Goal: Answer question/provide support: Share knowledge or assist other users

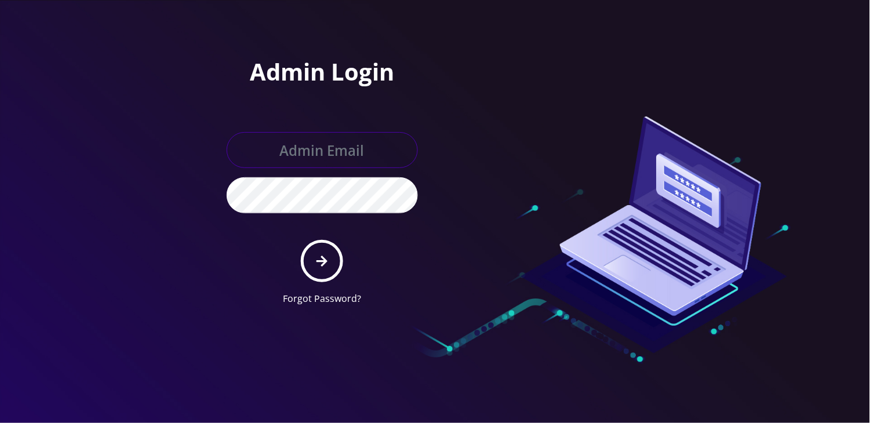
type input "[EMAIL_ADDRESS][DOMAIN_NAME]"
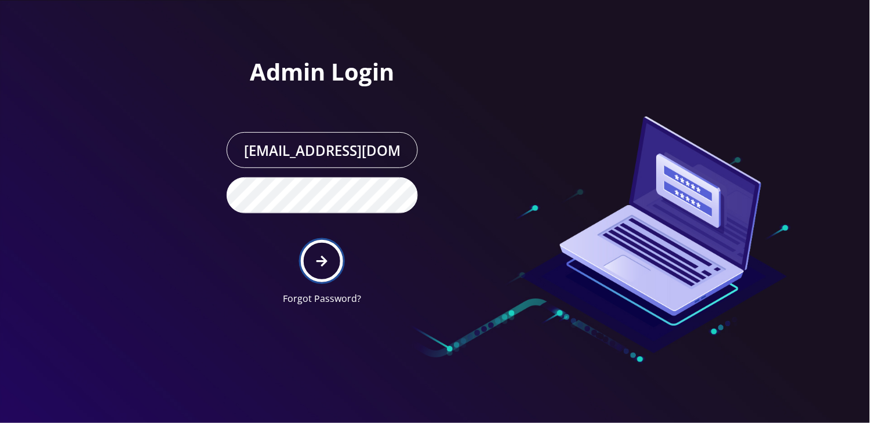
click at [315, 269] on button "submit" at bounding box center [322, 261] width 42 height 42
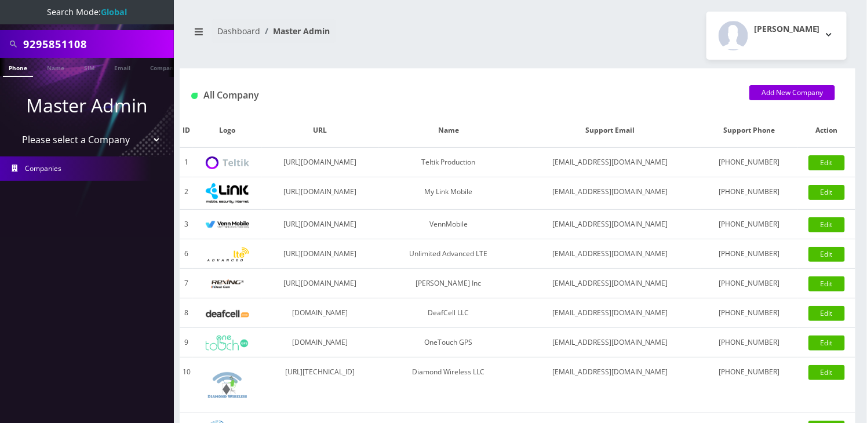
click at [39, 35] on input "9295851108" at bounding box center [97, 44] width 148 height 22
paste input "17325694450"
click at [31, 42] on input "17325694450" at bounding box center [97, 44] width 148 height 22
type input "7325694450"
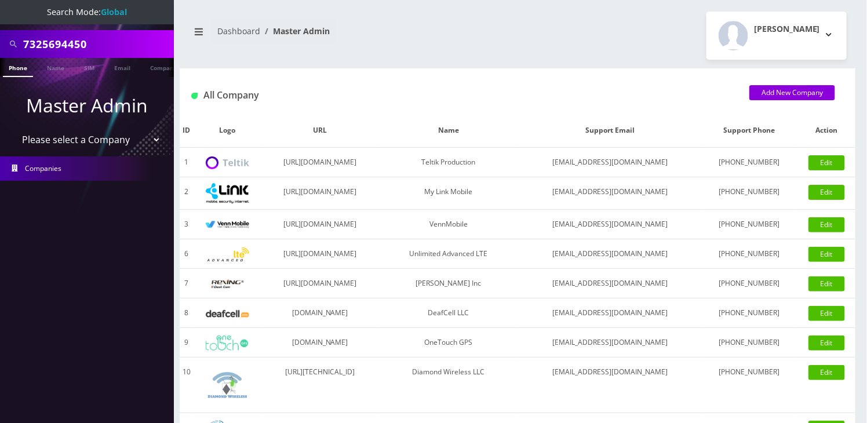
click at [19, 66] on link "Phone" at bounding box center [18, 67] width 30 height 19
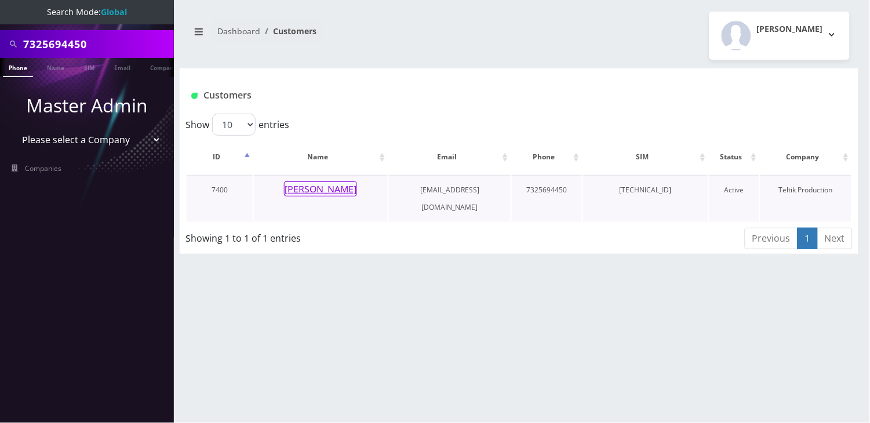
click at [345, 189] on button "[PERSON_NAME]" at bounding box center [320, 188] width 73 height 15
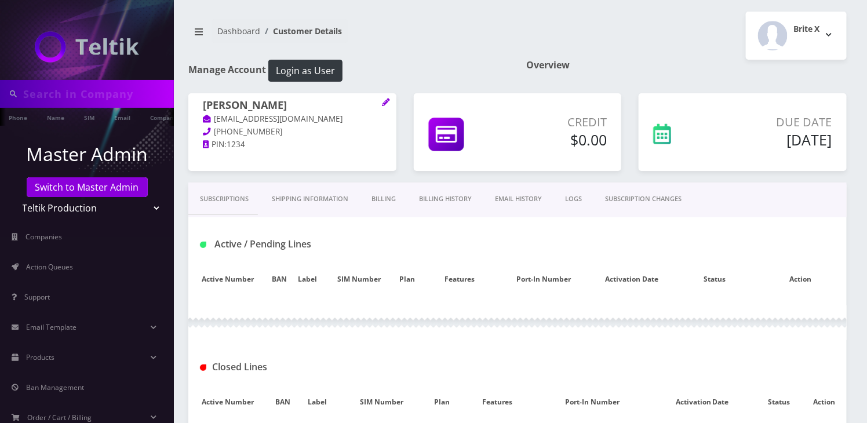
type input "7325694450"
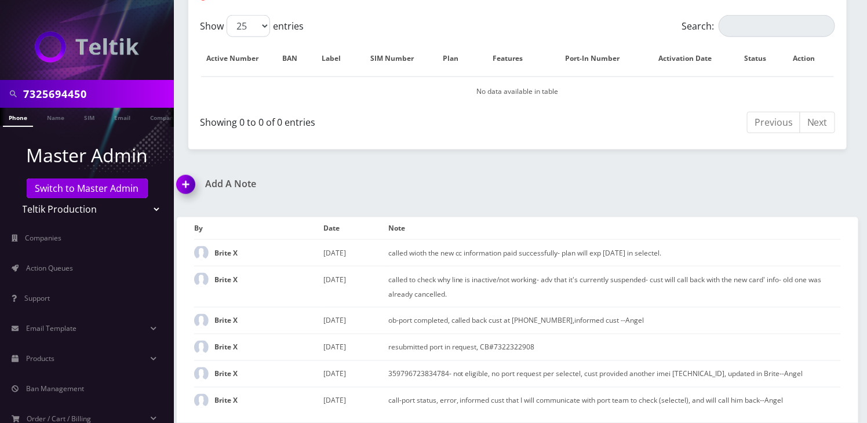
scroll to position [509, 0]
click at [175, 181] on img at bounding box center [188, 188] width 34 height 34
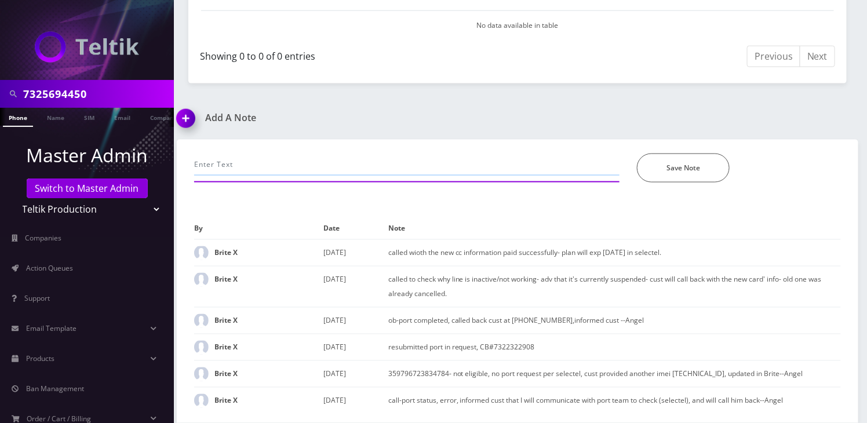
click at [250, 171] on input "text" at bounding box center [406, 165] width 425 height 22
click at [433, 165] on input "call - explained that we don't have a international roaming buthe can use wifi …" at bounding box center [406, 165] width 425 height 22
type input "call - explained that we don't have a international roaming but he can use wifi…"
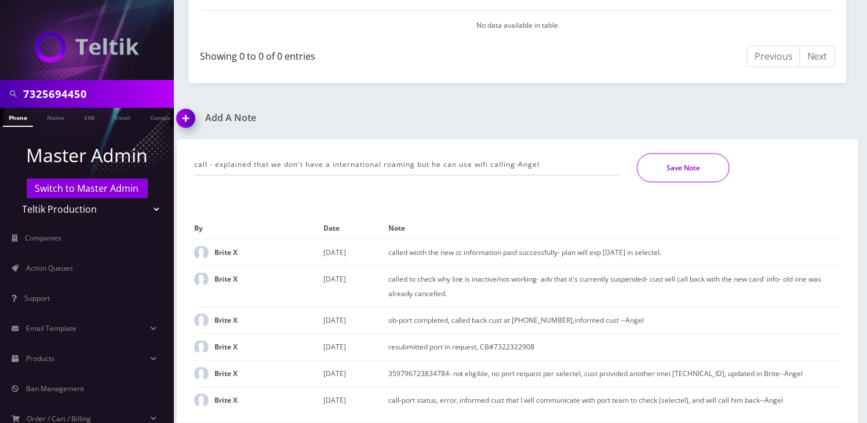
click at [674, 165] on button "Save Note" at bounding box center [683, 168] width 93 height 29
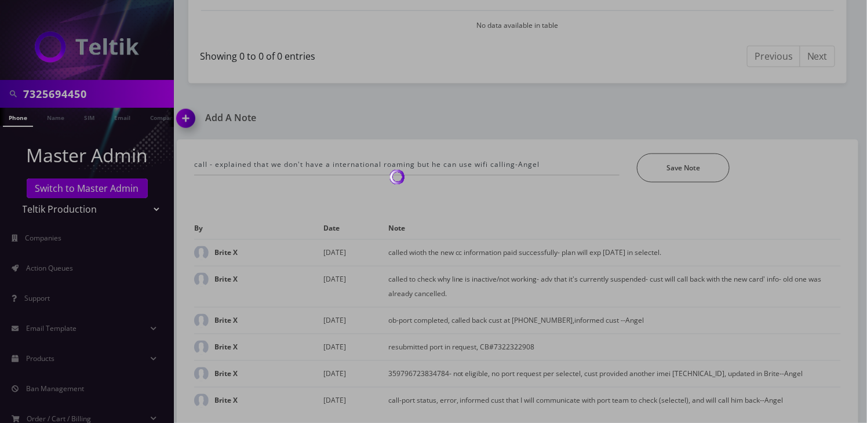
scroll to position [535, 0]
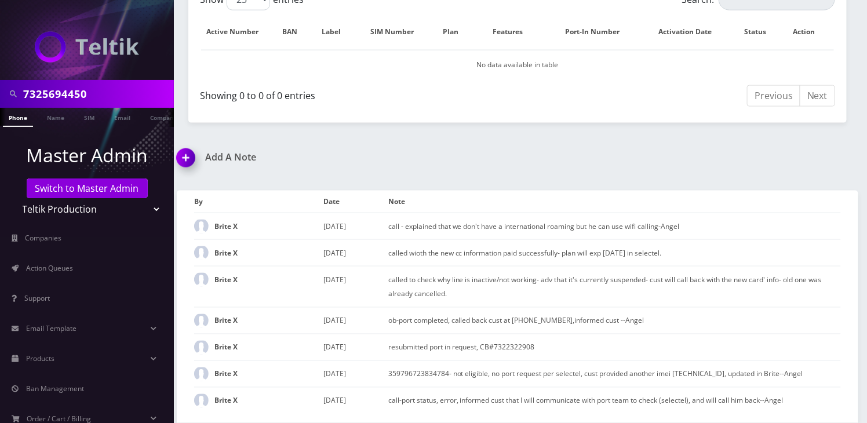
click at [59, 97] on input "7325694450" at bounding box center [97, 94] width 148 height 22
paste input "19298137872"
drag, startPoint x: 28, startPoint y: 95, endPoint x: 69, endPoint y: 97, distance: 40.6
click at [28, 95] on input "19298137872" at bounding box center [97, 94] width 148 height 22
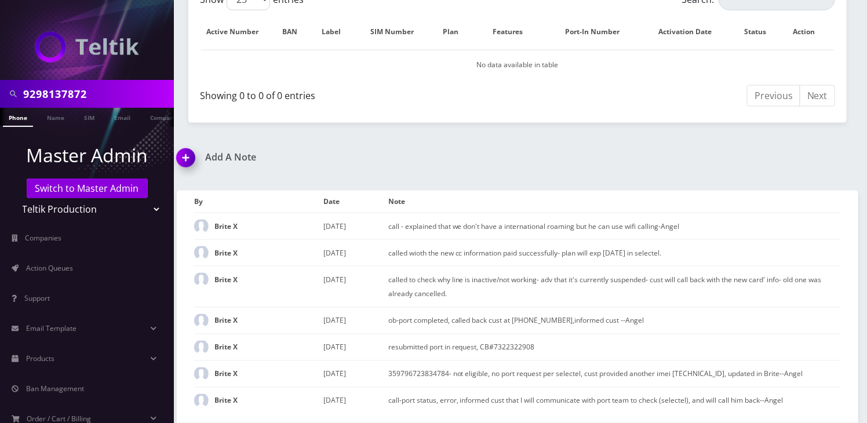
type input "9298137872"
click at [27, 118] on link "Phone" at bounding box center [18, 117] width 30 height 19
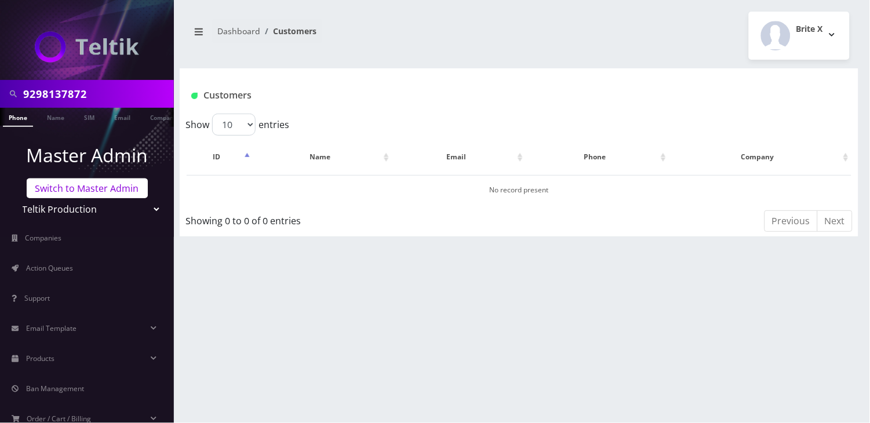
click at [76, 191] on link "Switch to Master Admin" at bounding box center [87, 188] width 121 height 20
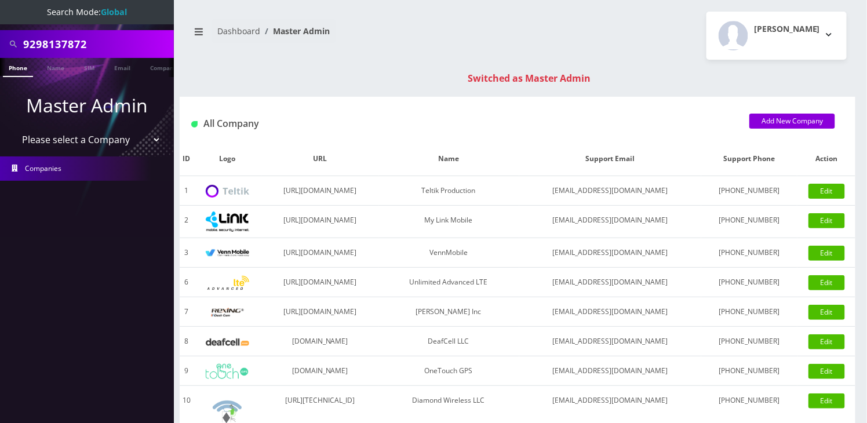
click at [19, 70] on link "Phone" at bounding box center [18, 67] width 30 height 19
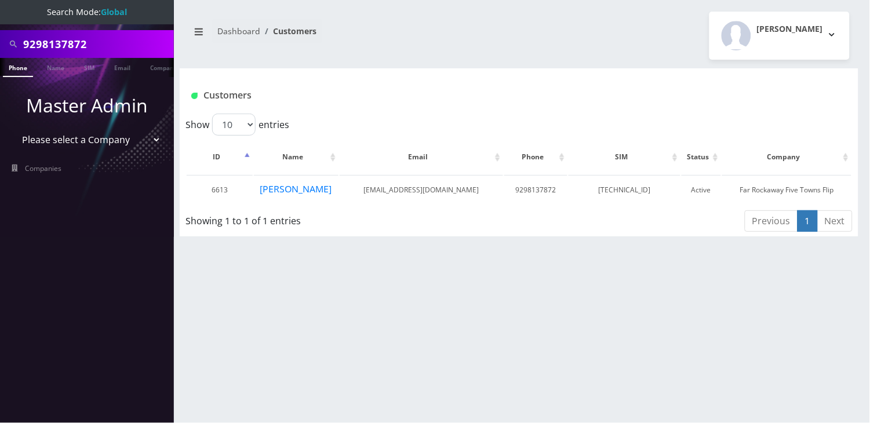
drag, startPoint x: 334, startPoint y: 45, endPoint x: 288, endPoint y: 23, distance: 51.1
click at [334, 45] on nav "Dashboard Customers" at bounding box center [349, 35] width 322 height 33
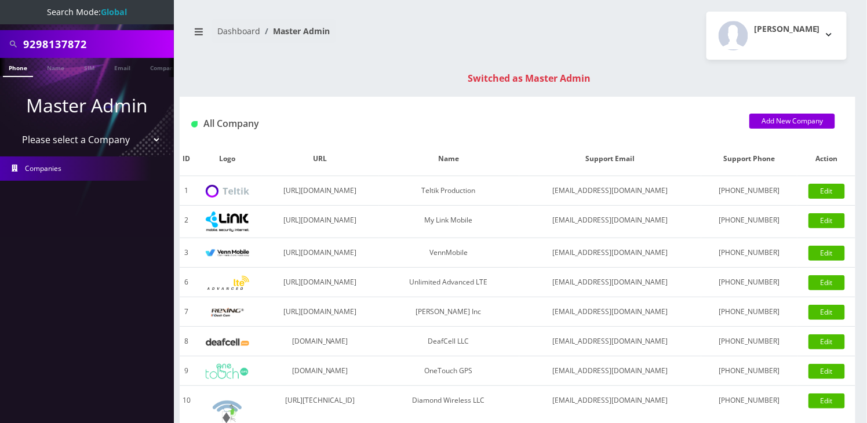
click at [72, 48] on input "9298137872" at bounding box center [97, 44] width 148 height 22
drag, startPoint x: 642, startPoint y: 55, endPoint x: 290, endPoint y: 54, distance: 352.8
click at [642, 54] on div "Angel Sabando Logout" at bounding box center [686, 36] width 338 height 48
click at [50, 47] on input "text" at bounding box center [97, 44] width 148 height 22
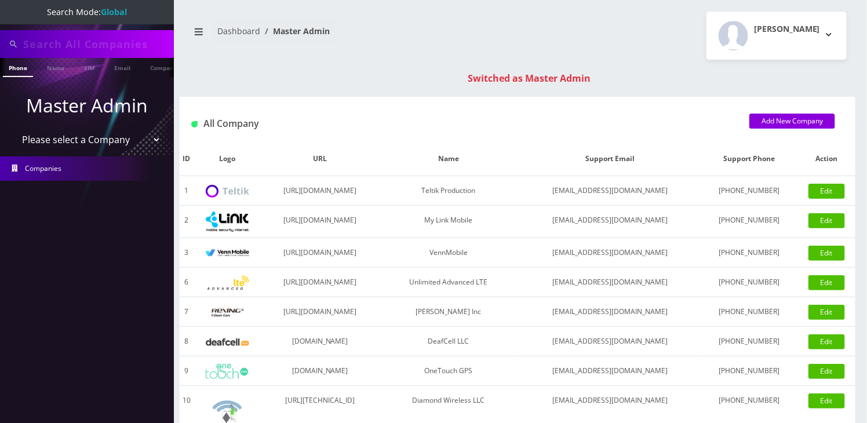
paste input "13475190749"
click at [25, 43] on input "13475190749" at bounding box center [97, 44] width 148 height 22
click at [28, 42] on input "13475190749" at bounding box center [97, 44] width 148 height 22
type input "3475190749"
click at [7, 65] on li at bounding box center [6, 70] width 12 height 29
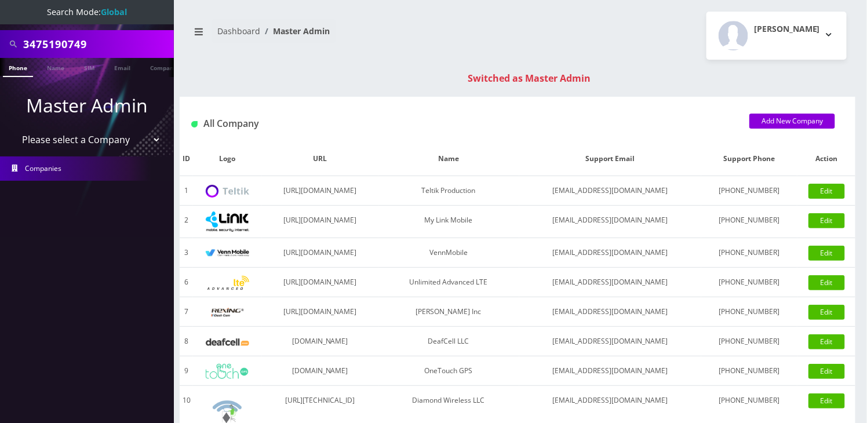
click at [9, 65] on li at bounding box center [6, 70] width 12 height 29
click at [15, 71] on link "Phone" at bounding box center [18, 67] width 30 height 19
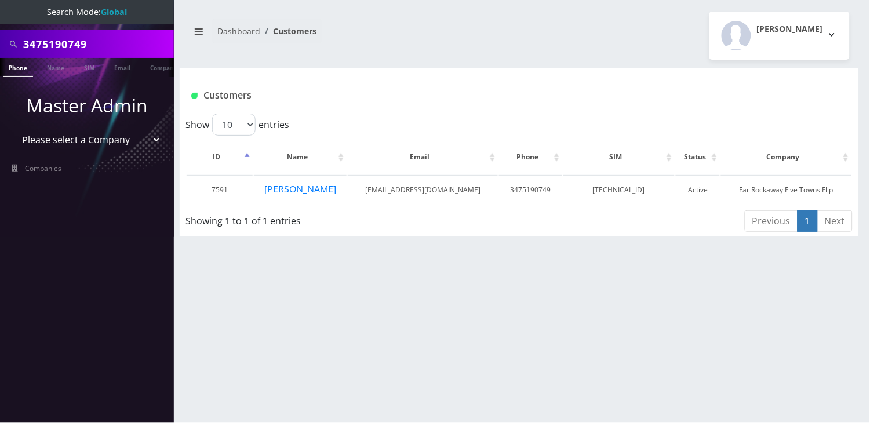
click at [407, 56] on div "Dashboard Customers [PERSON_NAME] Logout" at bounding box center [519, 36] width 678 height 48
